Goal: Navigation & Orientation: Find specific page/section

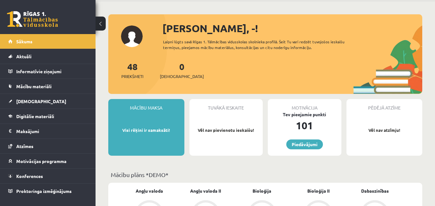
scroll to position [27, 0]
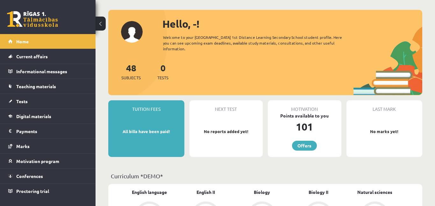
click at [144, 129] on font "All bills have been paid!" at bounding box center [146, 131] width 47 height 5
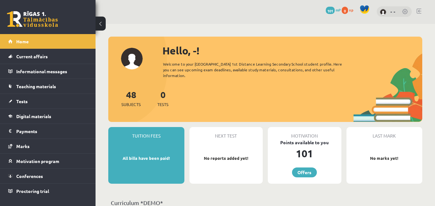
scroll to position [0, 0]
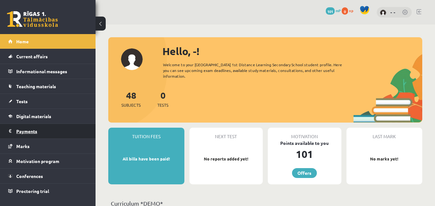
click at [53, 129] on legend "Payments 0" at bounding box center [51, 131] width 71 height 15
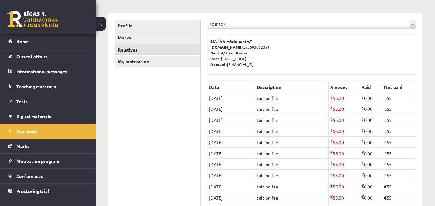
scroll to position [70, 0]
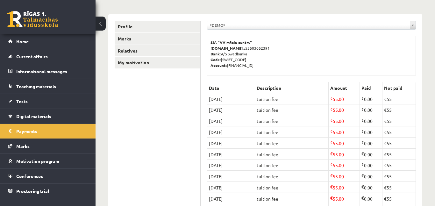
click at [273, 21] on div "*DEMO*" at bounding box center [311, 25] width 209 height 9
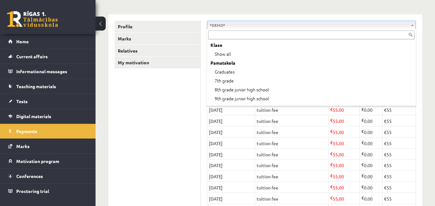
scroll to position [25, 0]
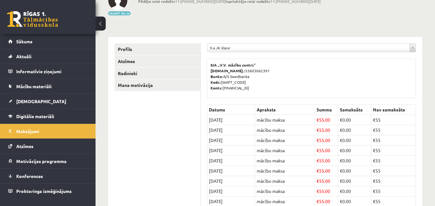
scroll to position [48, 0]
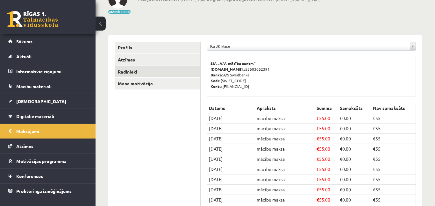
click at [133, 74] on link "Radinieki" at bounding box center [158, 72] width 86 height 12
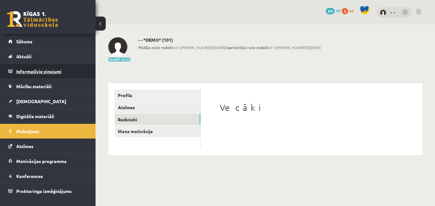
click at [39, 71] on legend "Informatīvie ziņojumi 0" at bounding box center [51, 71] width 71 height 15
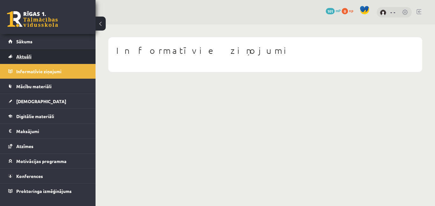
click at [40, 55] on link "Aktuāli" at bounding box center [47, 56] width 79 height 15
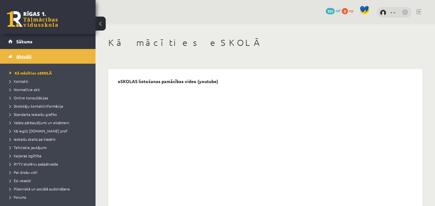
click at [40, 55] on link "Aktuāli" at bounding box center [47, 56] width 79 height 15
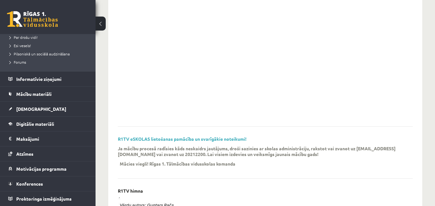
scroll to position [89, 0]
click at [35, 186] on link "Konferences" at bounding box center [47, 184] width 79 height 15
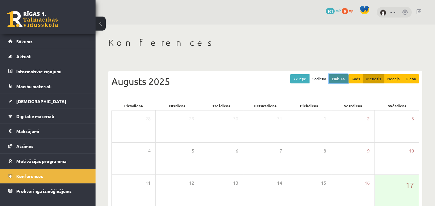
click at [341, 79] on button "Nāk. >>" at bounding box center [338, 78] width 19 height 9
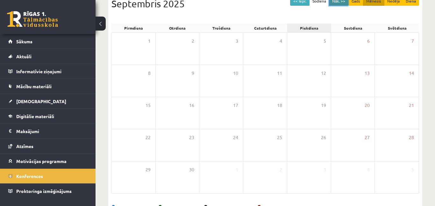
scroll to position [81, 0]
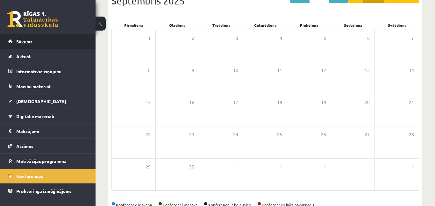
click at [26, 43] on span "Sākums" at bounding box center [24, 42] width 16 height 6
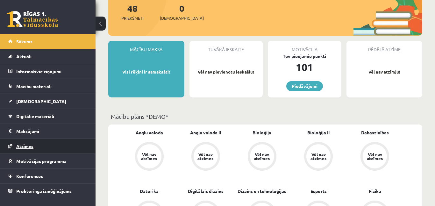
scroll to position [86, 0]
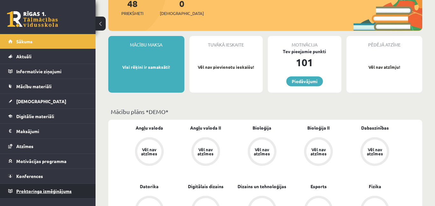
click at [45, 196] on link "Proktoringa izmēģinājums" at bounding box center [47, 191] width 79 height 15
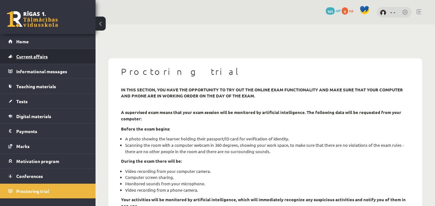
click at [45, 58] on font "Current affairs" at bounding box center [32, 57] width 32 height 6
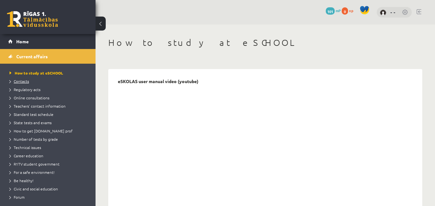
click at [18, 79] on font "Contacts" at bounding box center [21, 81] width 15 height 5
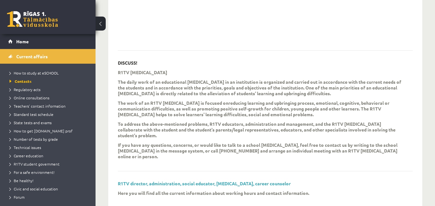
scroll to position [218, 0]
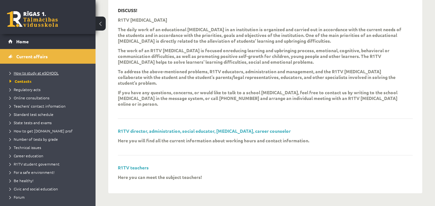
click at [32, 73] on font "How to study at eSCHOOL" at bounding box center [36, 72] width 45 height 5
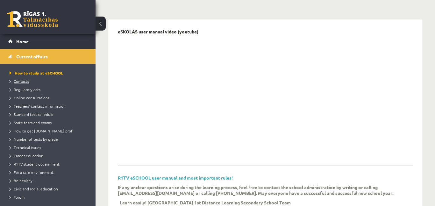
click at [25, 82] on font "Contacts" at bounding box center [21, 81] width 15 height 5
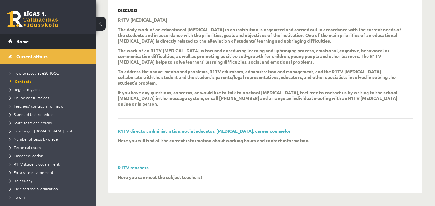
click at [58, 39] on link "Home" at bounding box center [47, 41] width 79 height 15
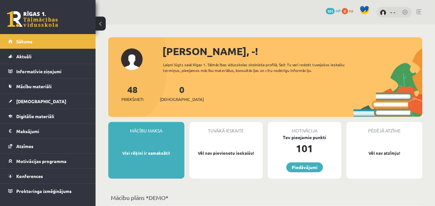
click at [408, 13] on link at bounding box center [405, 13] width 6 height 6
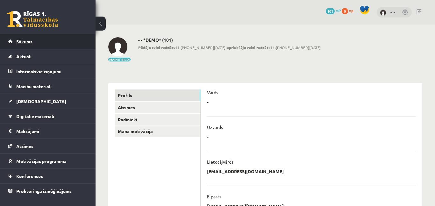
click at [34, 45] on link "Sākums" at bounding box center [47, 41] width 79 height 15
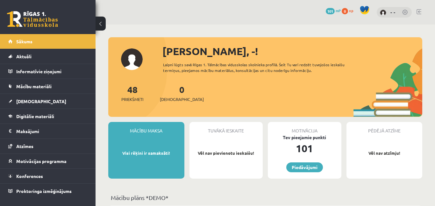
click at [363, 11] on span at bounding box center [365, 10] width 10 height 10
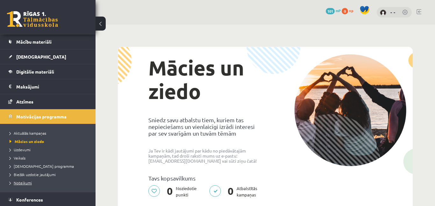
scroll to position [61, 0]
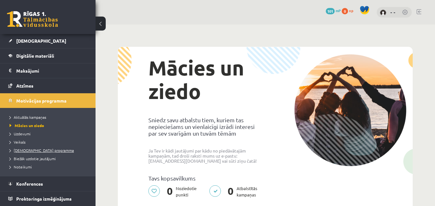
click at [28, 151] on span "[DEMOGRAPHIC_DATA] programma" at bounding box center [42, 150] width 64 height 5
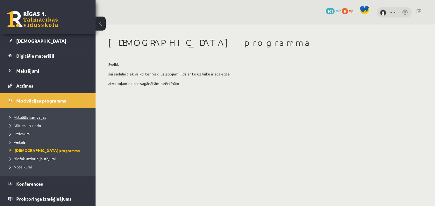
click at [38, 118] on span "Aktuālās kampaņas" at bounding box center [28, 117] width 37 height 5
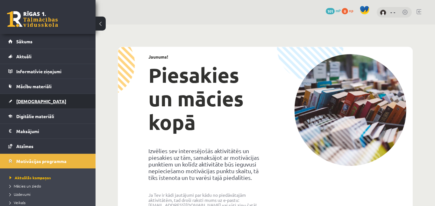
scroll to position [61, 0]
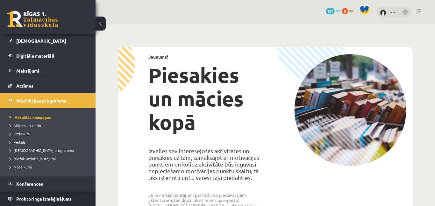
click at [35, 198] on span "Proktoringa izmēģinājums" at bounding box center [43, 199] width 55 height 6
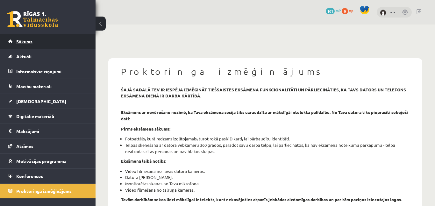
click at [28, 40] on span "Sākums" at bounding box center [24, 42] width 16 height 6
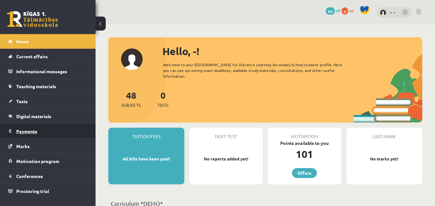
click at [18, 132] on font "Payments" at bounding box center [26, 131] width 21 height 6
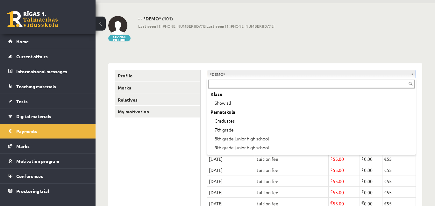
scroll to position [25, 0]
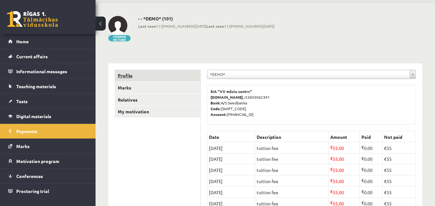
click at [126, 75] on font "Profile" at bounding box center [125, 76] width 15 height 6
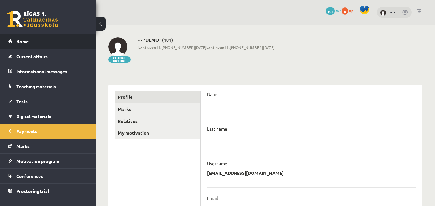
click at [40, 38] on link "Home" at bounding box center [47, 41] width 79 height 15
